Goal: Find specific page/section: Find specific page/section

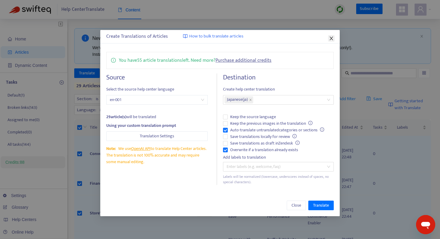
click at [331, 37] on icon "close" at bounding box center [331, 38] width 5 height 5
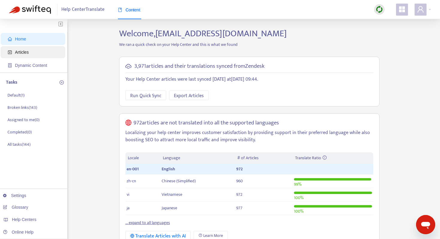
click at [34, 53] on span "Articles" at bounding box center [34, 52] width 53 height 12
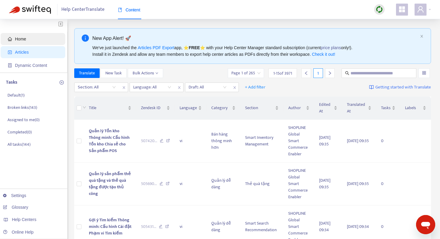
click at [29, 41] on span "Home" at bounding box center [34, 39] width 53 height 12
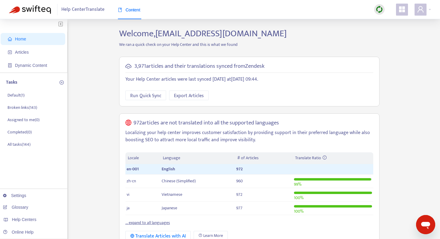
click at [380, 10] on img at bounding box center [379, 9] width 7 height 7
click at [390, 32] on link "Full Sync" at bounding box center [390, 31] width 22 height 7
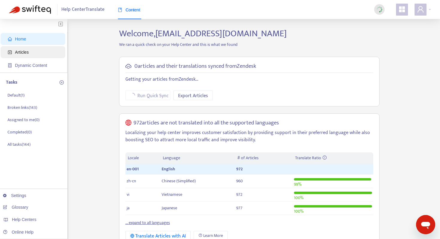
click at [51, 51] on span "Articles" at bounding box center [34, 52] width 53 height 12
